Goal: Transaction & Acquisition: Book appointment/travel/reservation

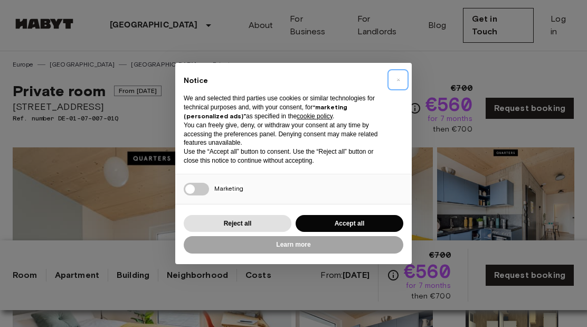
click at [399, 77] on span "×" at bounding box center [399, 79] width 4 height 13
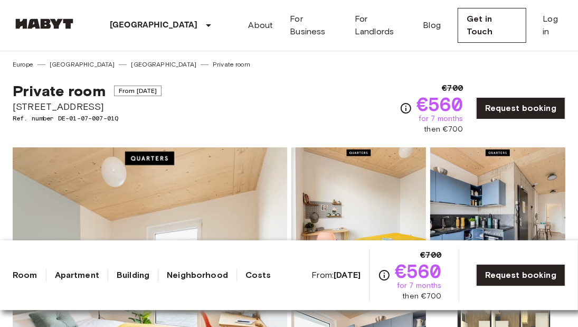
click at [459, 127] on span "then €700" at bounding box center [443, 129] width 39 height 11
click at [460, 127] on div "€700 €560 for 7 months then €700" at bounding box center [440, 108] width 47 height 53
drag, startPoint x: 460, startPoint y: 127, endPoint x: 446, endPoint y: 131, distance: 15.2
click at [446, 131] on div "€700 €560 for 7 months then €700" at bounding box center [440, 108] width 47 height 53
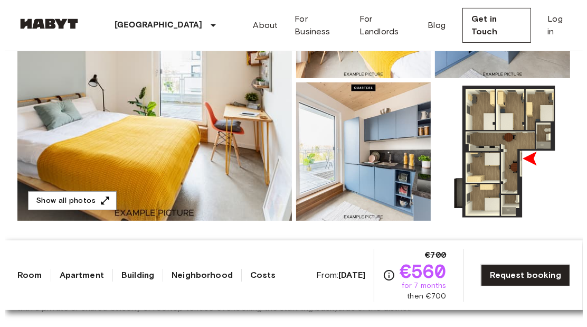
scroll to position [211, 0]
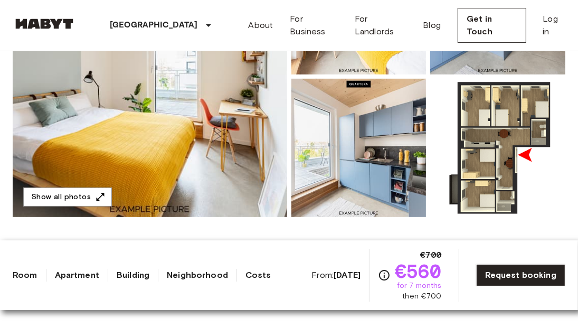
click at [487, 133] on img at bounding box center [497, 148] width 135 height 138
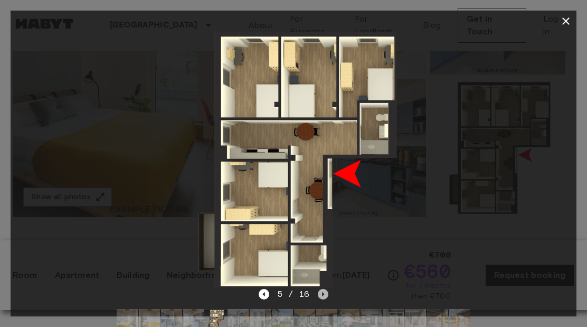
click at [324, 290] on icon "Next image" at bounding box center [323, 294] width 11 height 11
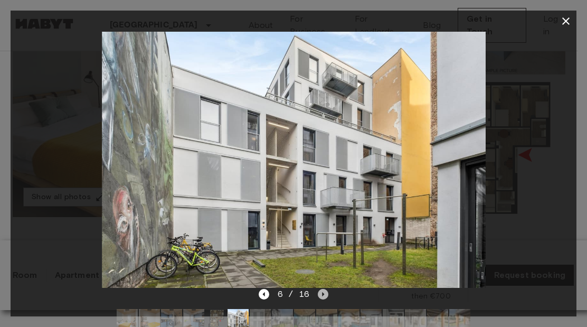
click at [324, 290] on icon "Next image" at bounding box center [323, 294] width 11 height 11
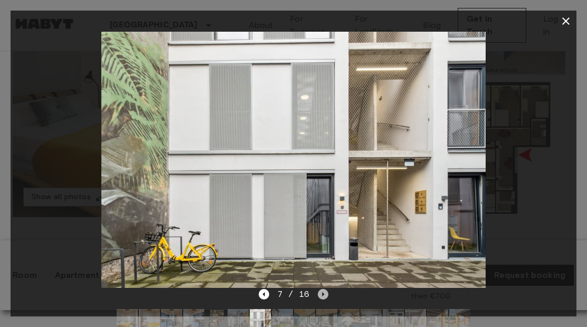
click at [324, 290] on icon "Next image" at bounding box center [323, 294] width 11 height 11
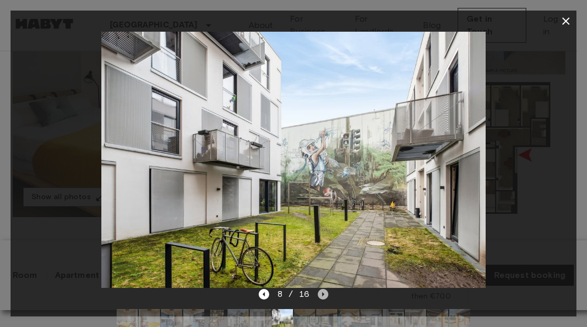
click at [324, 290] on icon "Next image" at bounding box center [323, 294] width 11 height 11
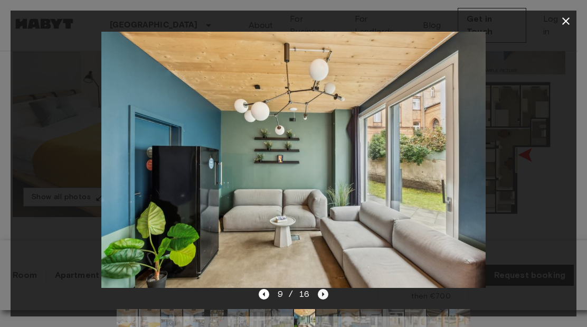
click at [324, 290] on icon "Next image" at bounding box center [323, 294] width 11 height 11
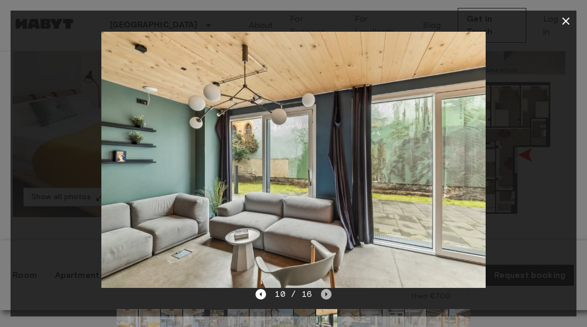
click at [324, 290] on icon "Next image" at bounding box center [326, 294] width 11 height 11
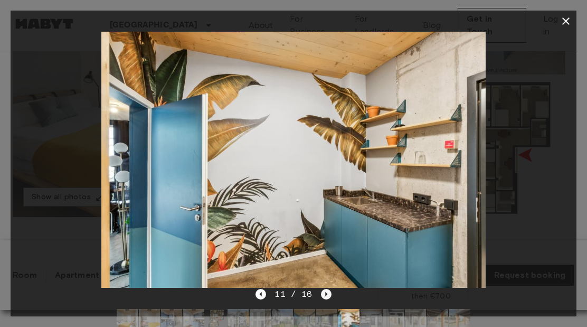
click at [322, 297] on icon "Next image" at bounding box center [326, 294] width 11 height 11
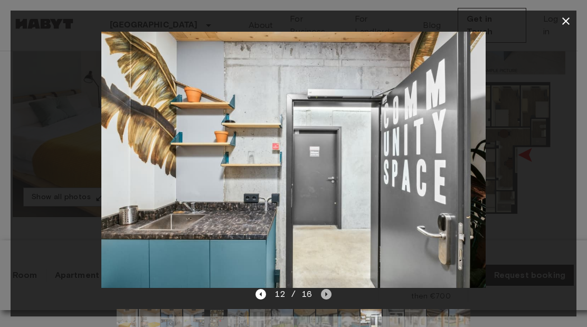
click at [322, 297] on icon "Next image" at bounding box center [326, 294] width 11 height 11
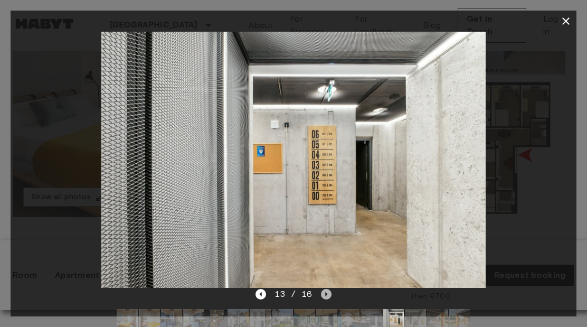
click at [321, 293] on icon "Next image" at bounding box center [326, 294] width 11 height 11
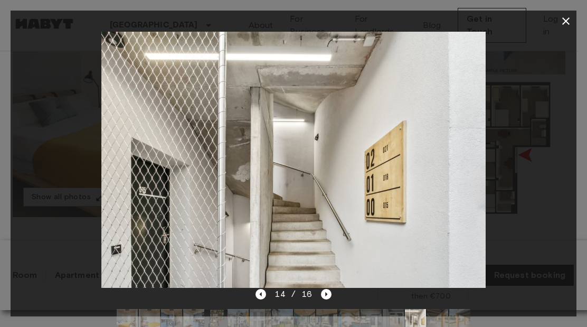
click at [323, 287] on img at bounding box center [293, 160] width 384 height 256
